Goal: Find specific page/section: Find specific page/section

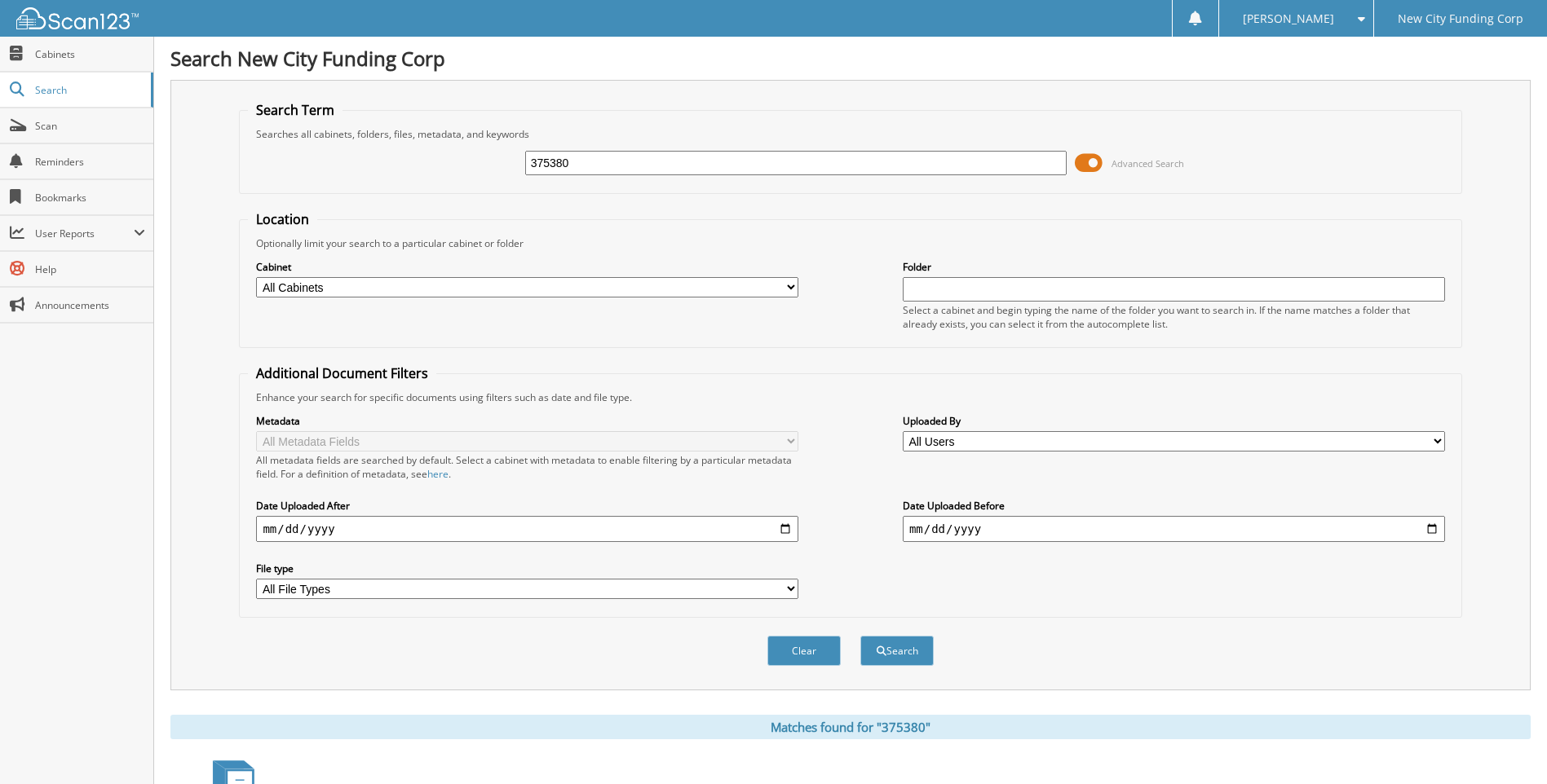
click at [603, 166] on input "375380" at bounding box center [796, 163] width 542 height 24
type input "337729"
click at [860, 636] on button "Search" at bounding box center [897, 651] width 73 height 30
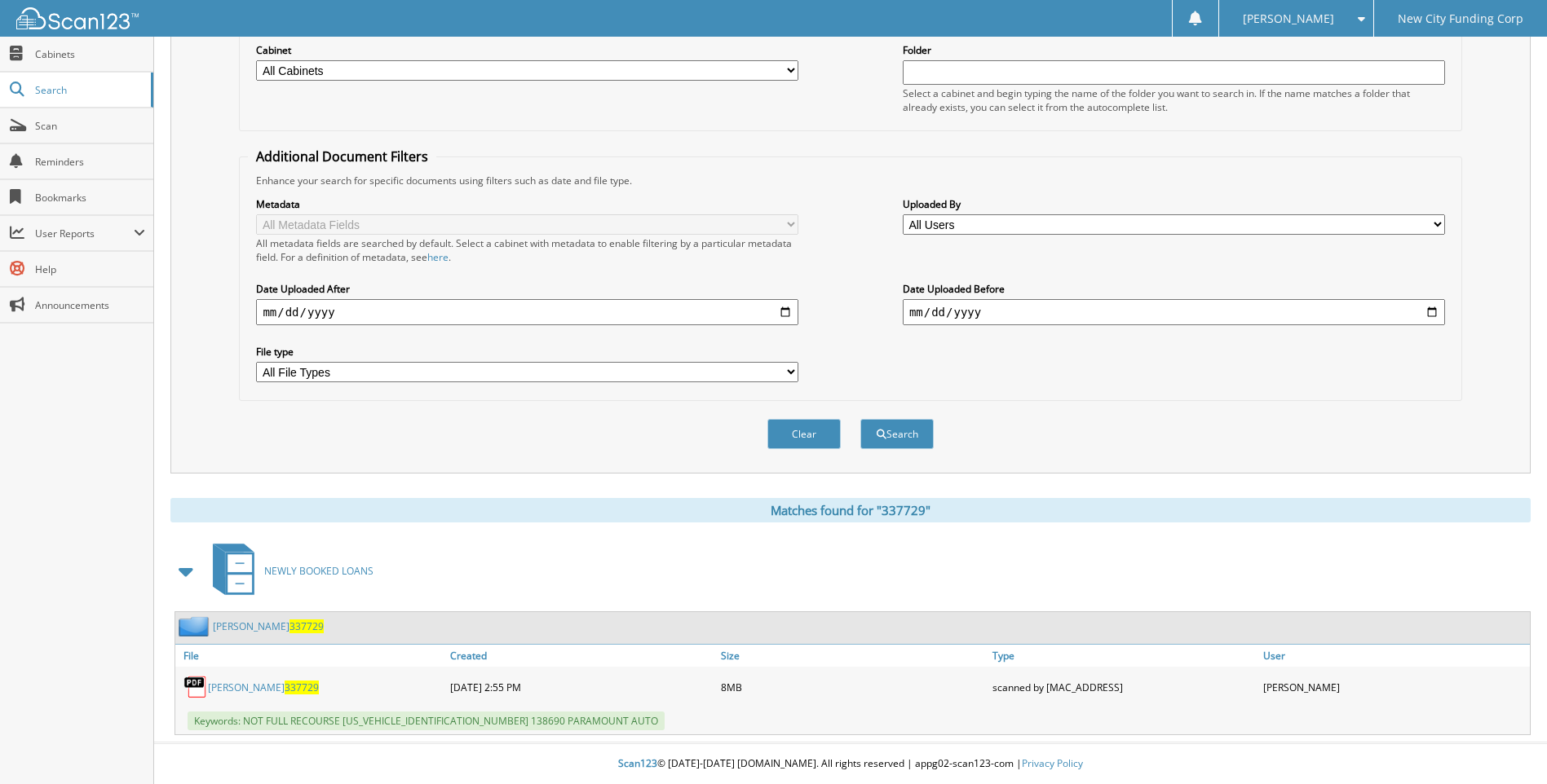
click at [296, 679] on div "MARICELA ROSADO 337729" at bounding box center [310, 687] width 271 height 33
click at [299, 686] on link "MARICELA ROSADO 337729" at bounding box center [263, 687] width 110 height 13
